Goal: Task Accomplishment & Management: Complete application form

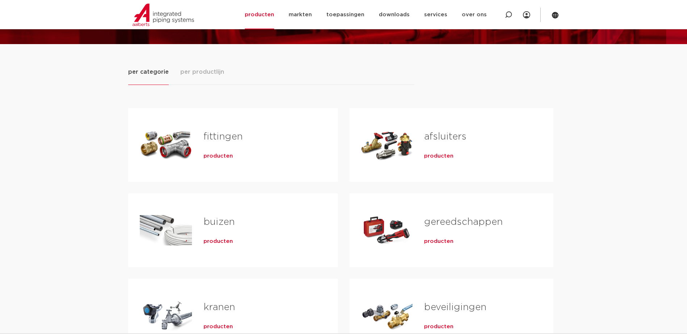
click at [440, 243] on span "producten" at bounding box center [438, 241] width 29 height 7
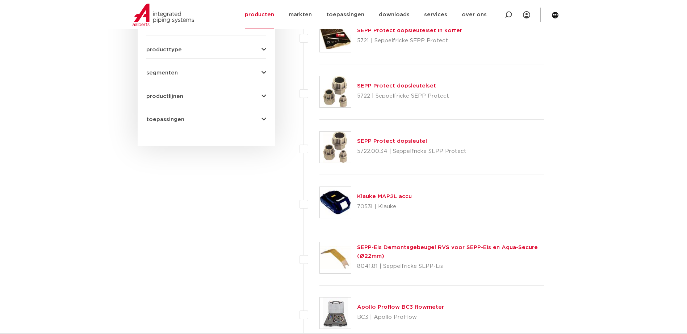
scroll to position [109, 0]
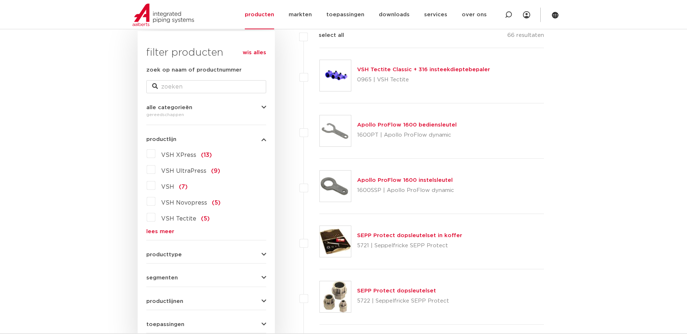
click at [185, 153] on span "VSH XPress" at bounding box center [178, 155] width 35 height 6
click at [0, 0] on input "VSH XPress (13)" at bounding box center [0, 0] width 0 height 0
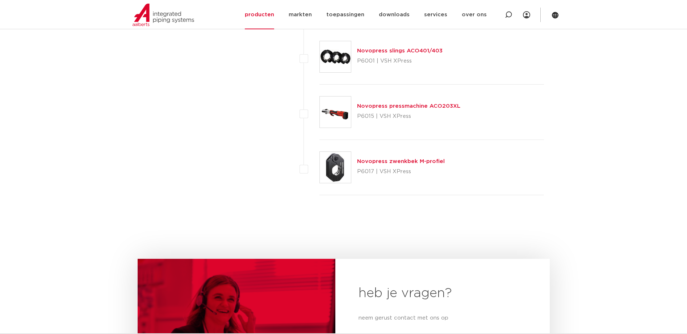
scroll to position [688, 0]
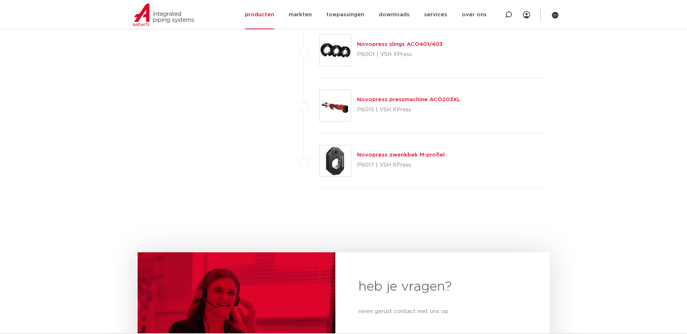
click at [338, 159] on img at bounding box center [335, 161] width 31 height 31
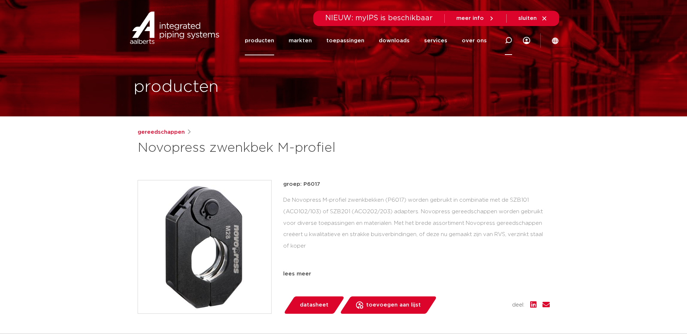
click at [509, 39] on icon at bounding box center [508, 40] width 7 height 7
type input "szb101"
click button "Zoeken" at bounding box center [0, 0] width 0 height 0
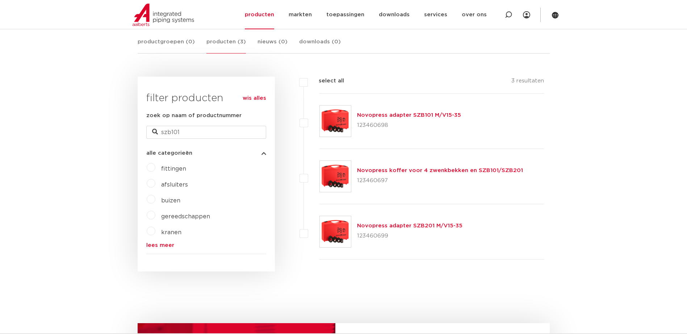
scroll to position [134, 0]
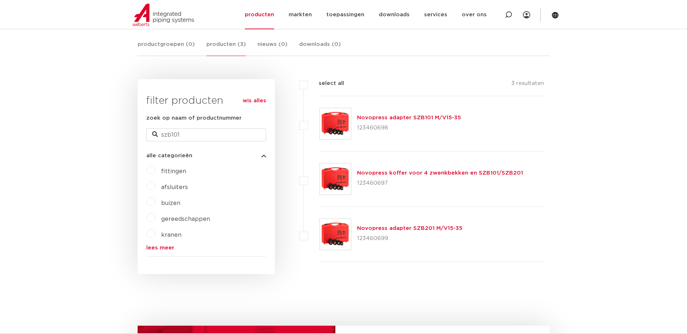
click at [338, 126] on img at bounding box center [335, 123] width 31 height 31
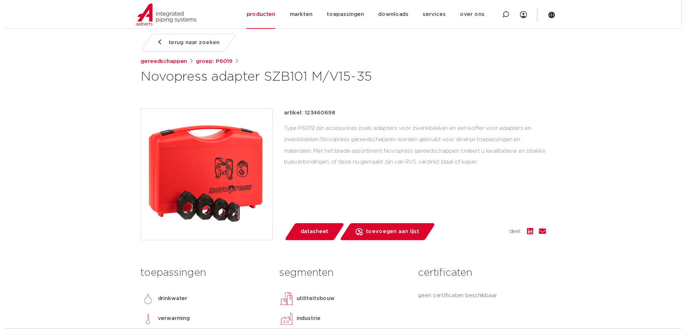
scroll to position [145, 0]
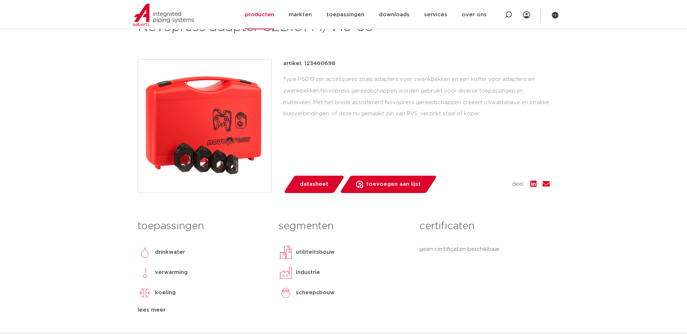
click at [315, 183] on span "datasheet" at bounding box center [314, 185] width 29 height 12
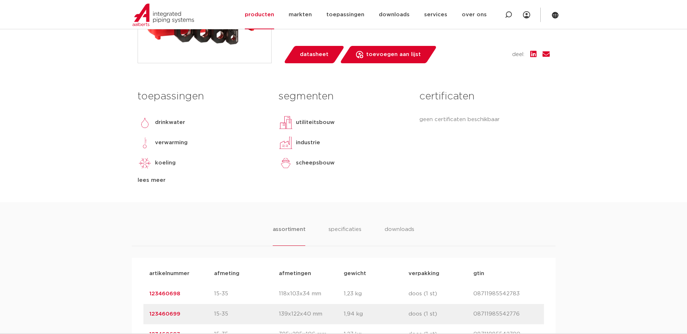
scroll to position [290, 0]
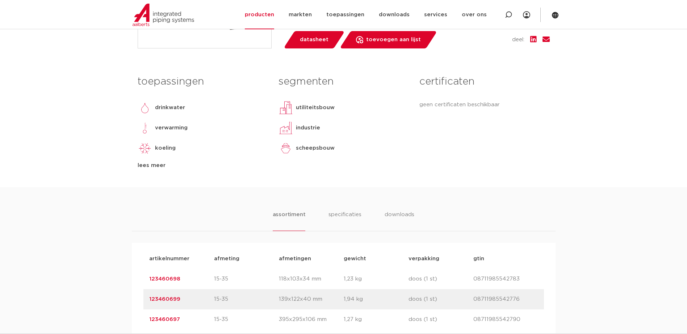
drag, startPoint x: 160, startPoint y: 279, endPoint x: 154, endPoint y: 276, distance: 7.0
click at [160, 279] on link "123460698" at bounding box center [164, 279] width 31 height 5
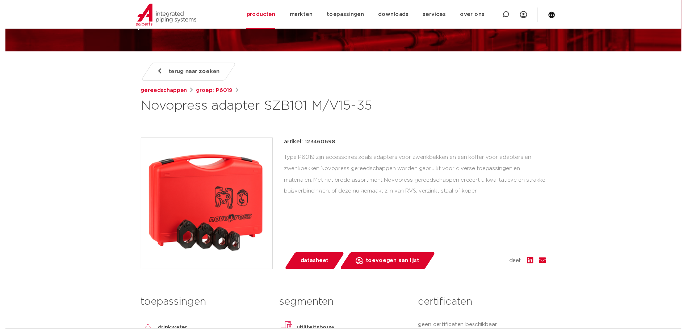
scroll to position [72, 0]
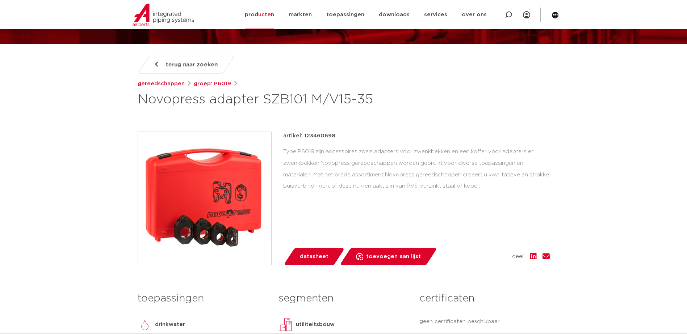
click at [317, 254] on span "datasheet" at bounding box center [314, 257] width 29 height 12
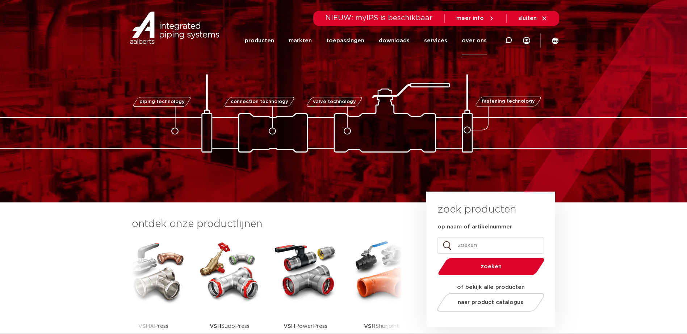
click at [481, 39] on link "over ons" at bounding box center [474, 40] width 25 height 29
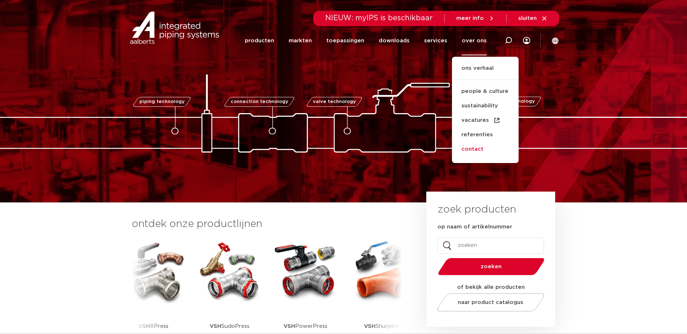
click at [470, 150] on link "contact" at bounding box center [485, 149] width 67 height 14
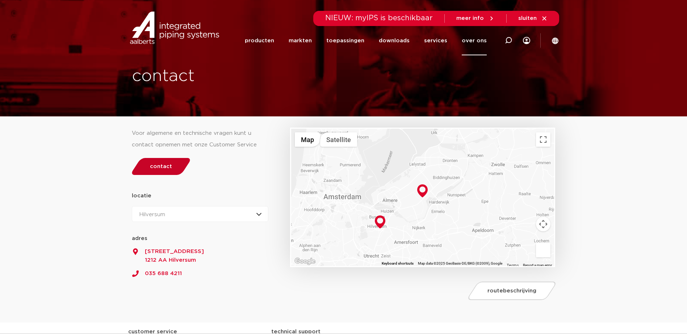
click at [172, 164] on link "contact" at bounding box center [161, 166] width 62 height 17
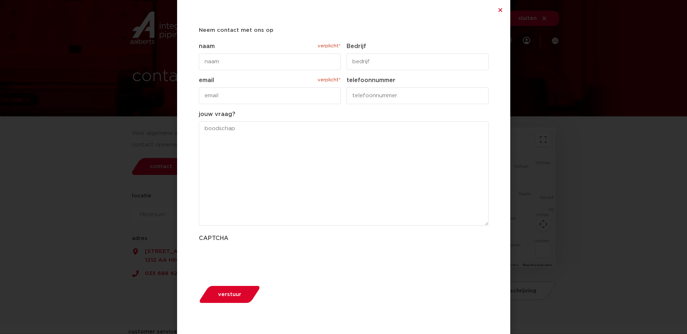
click at [251, 65] on input "naam verplicht*" at bounding box center [270, 62] width 142 height 17
type input "a"
type input "Ad Bruygoms"
click at [376, 59] on input "Bedrijf" at bounding box center [417, 62] width 142 height 17
type input "Solar"
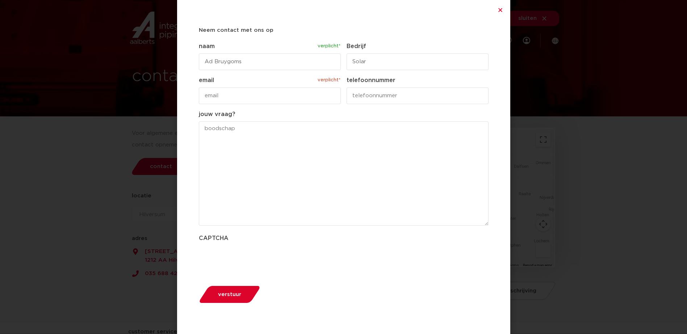
click at [261, 98] on input "email verplicht*" at bounding box center [270, 96] width 142 height 17
type input "[PERSON_NAME][EMAIL_ADDRESS][DOMAIN_NAME]"
click at [384, 94] on input "telefoonnummer" at bounding box center [417, 96] width 142 height 17
type input "072-5192442"
click at [249, 130] on textarea "jouw vraag?" at bounding box center [344, 174] width 290 height 104
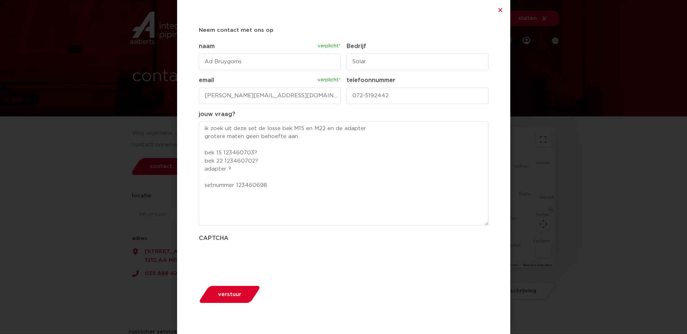
type textarea "ik zoek uit deze set de losse bek M15 en M22 en de adapter grotere maten geen b…"
click at [228, 293] on span "verstuur" at bounding box center [229, 294] width 23 height 5
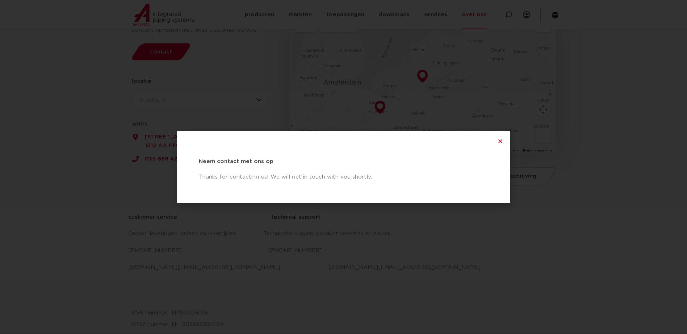
scroll to position [137, 0]
click at [500, 141] on icon "Close" at bounding box center [499, 141] width 5 height 5
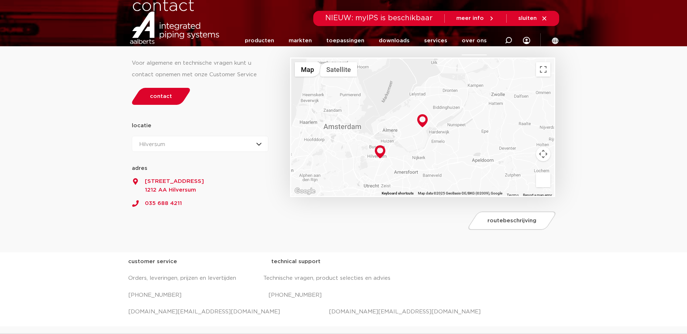
scroll to position [0, 0]
